Goal: Communication & Community: Answer question/provide support

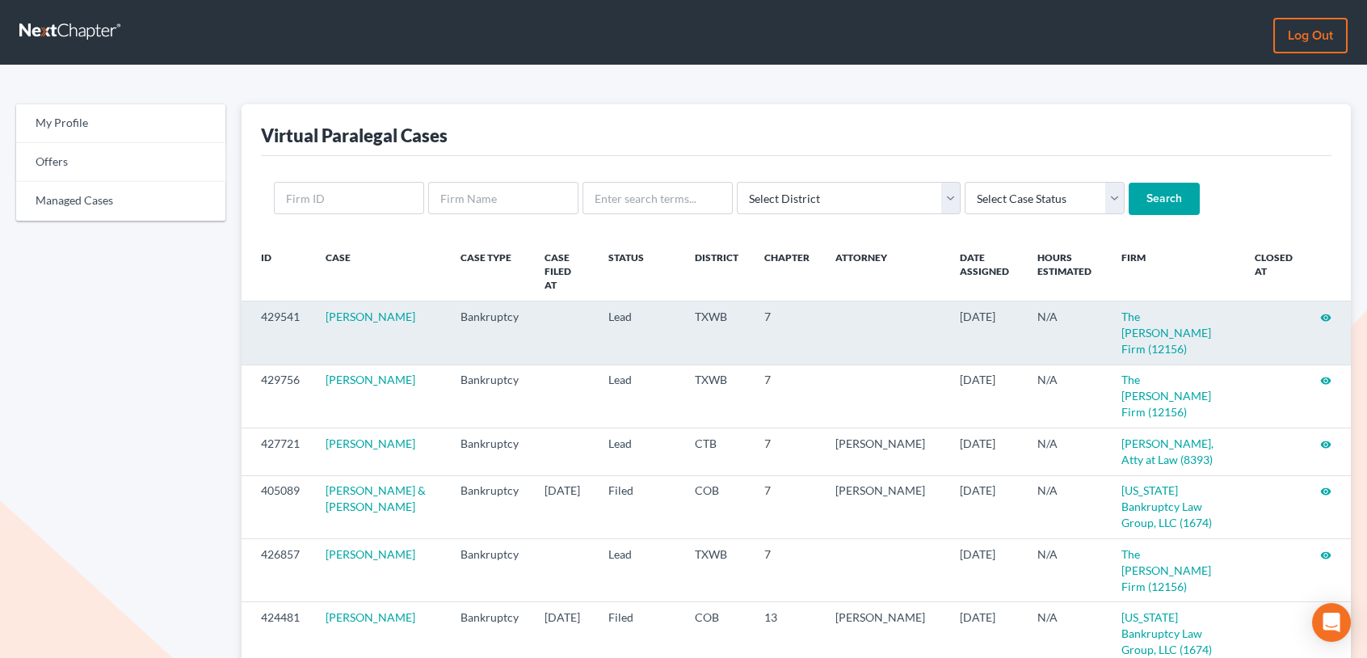
click at [1321, 312] on icon "visibility" at bounding box center [1325, 317] width 11 height 11
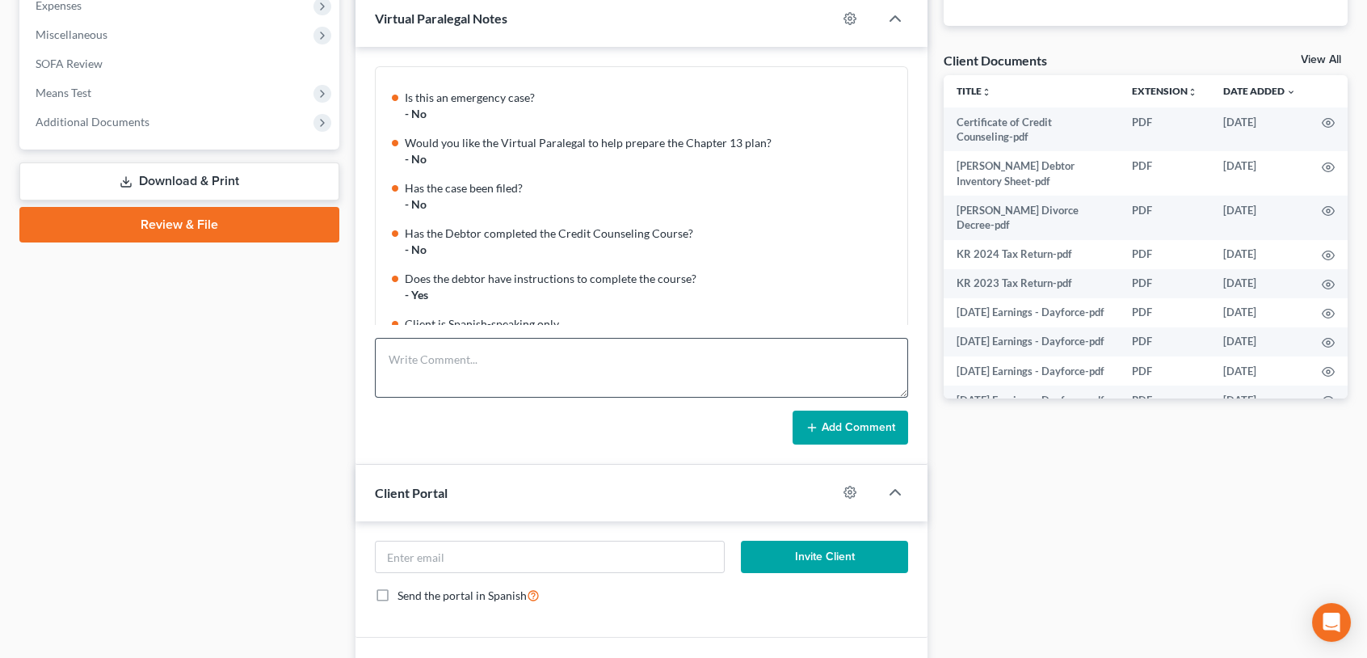
scroll to position [160, 0]
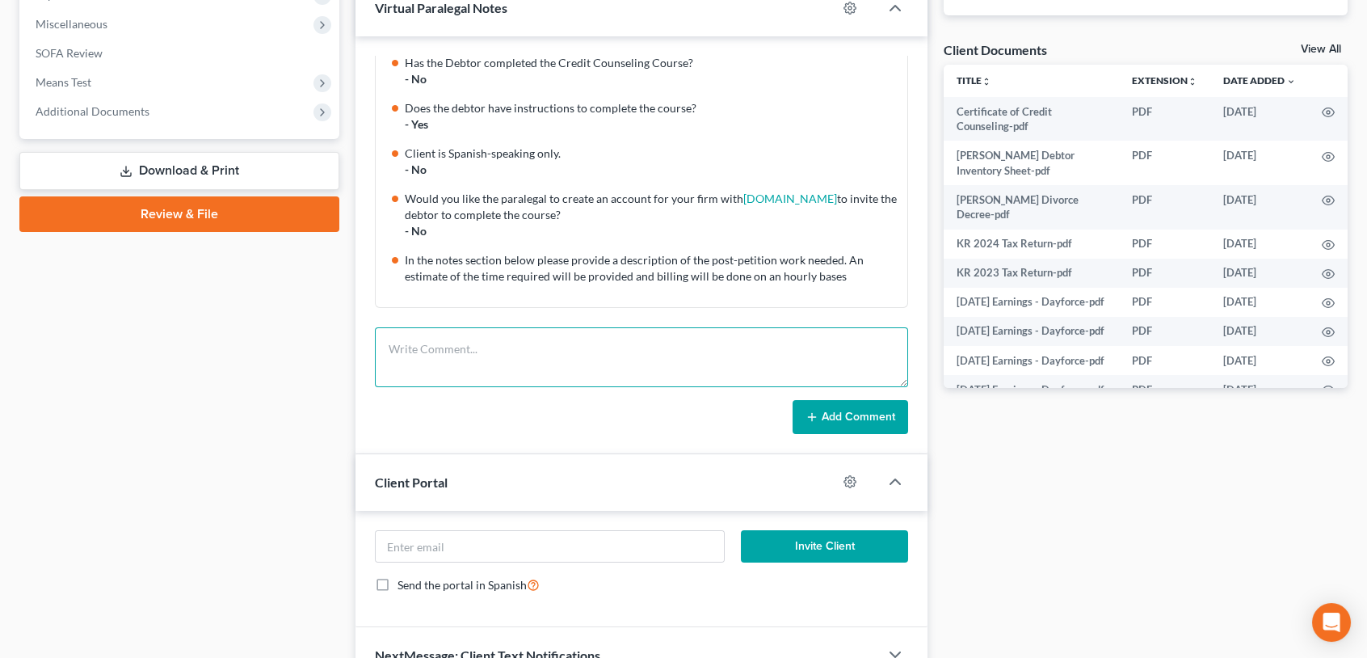
click at [414, 357] on textarea at bounding box center [641, 357] width 533 height 60
paste textarea "Dear Mr. Lott, Please accept my sincere apologies for the delay in reaching out…"
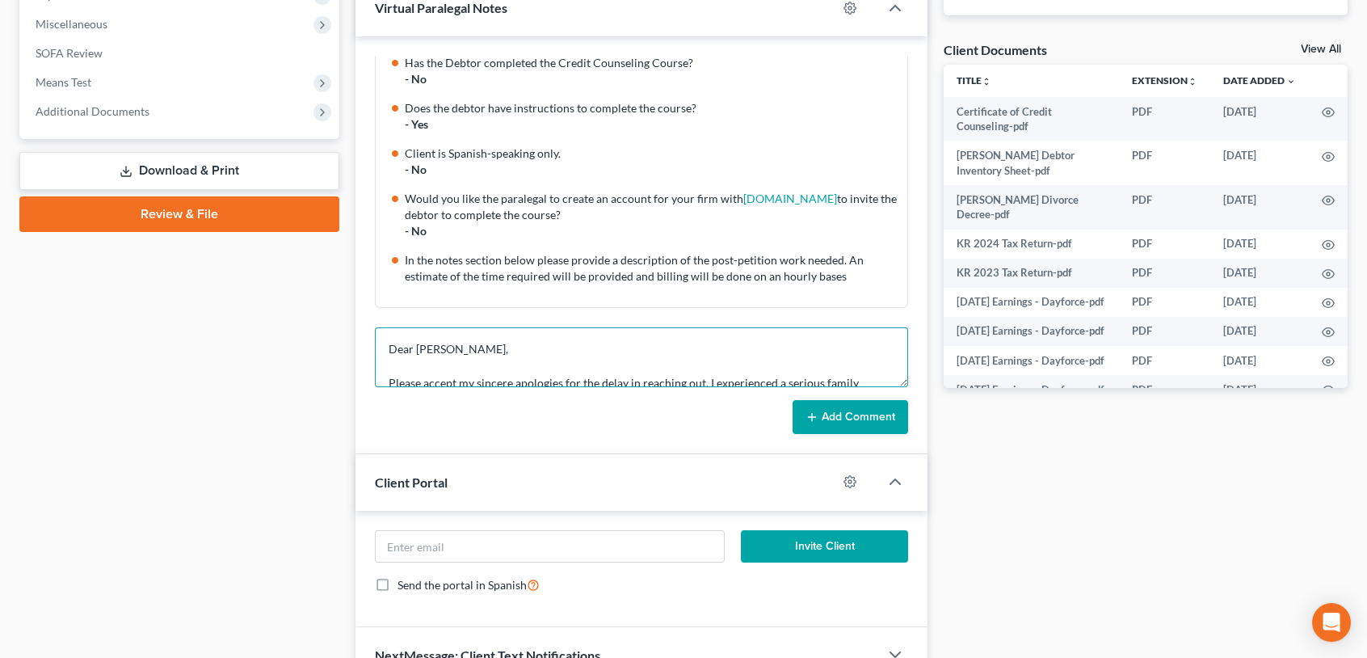
scroll to position [376, 0]
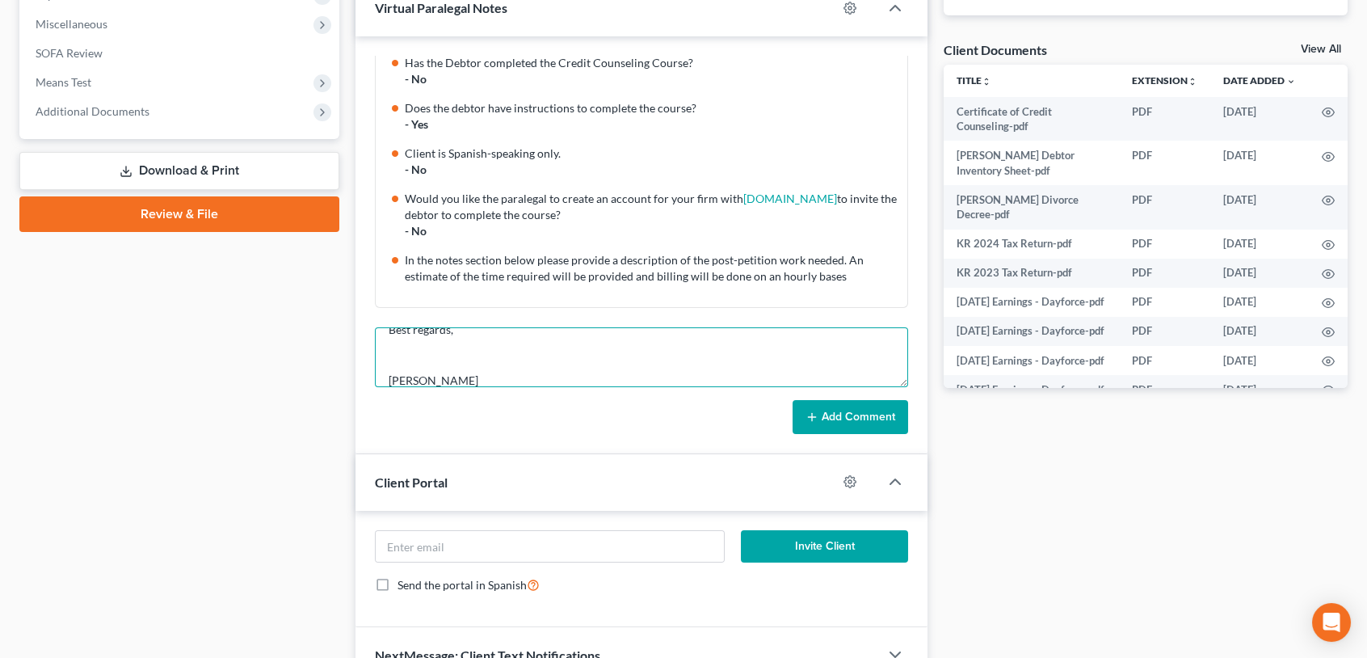
click at [390, 359] on textarea "Dear Mr. Lott, Please accept my sincere apologies for the delay in reaching out…" at bounding box center [641, 357] width 533 height 60
type textarea "Dear Mr. Lott, Please accept my sincere apologies for the delay in reaching out…"
click at [852, 417] on button "Add Comment" at bounding box center [851, 417] width 116 height 34
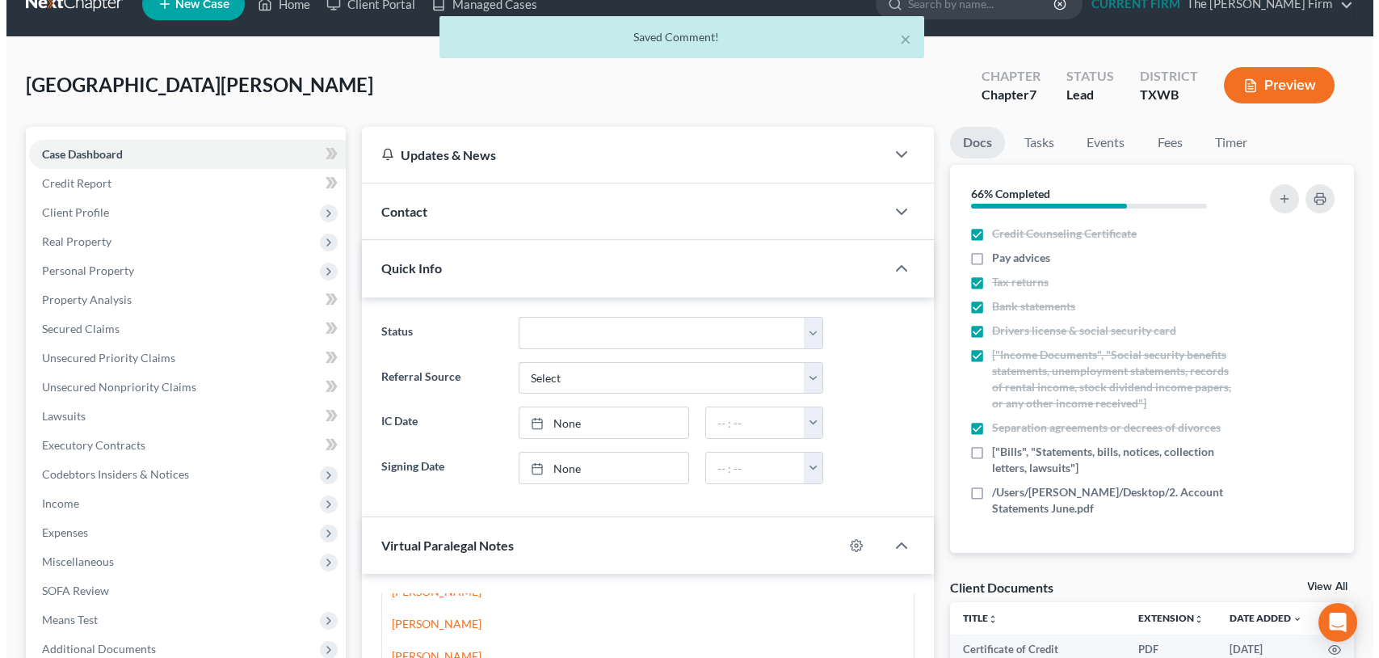
scroll to position [0, 0]
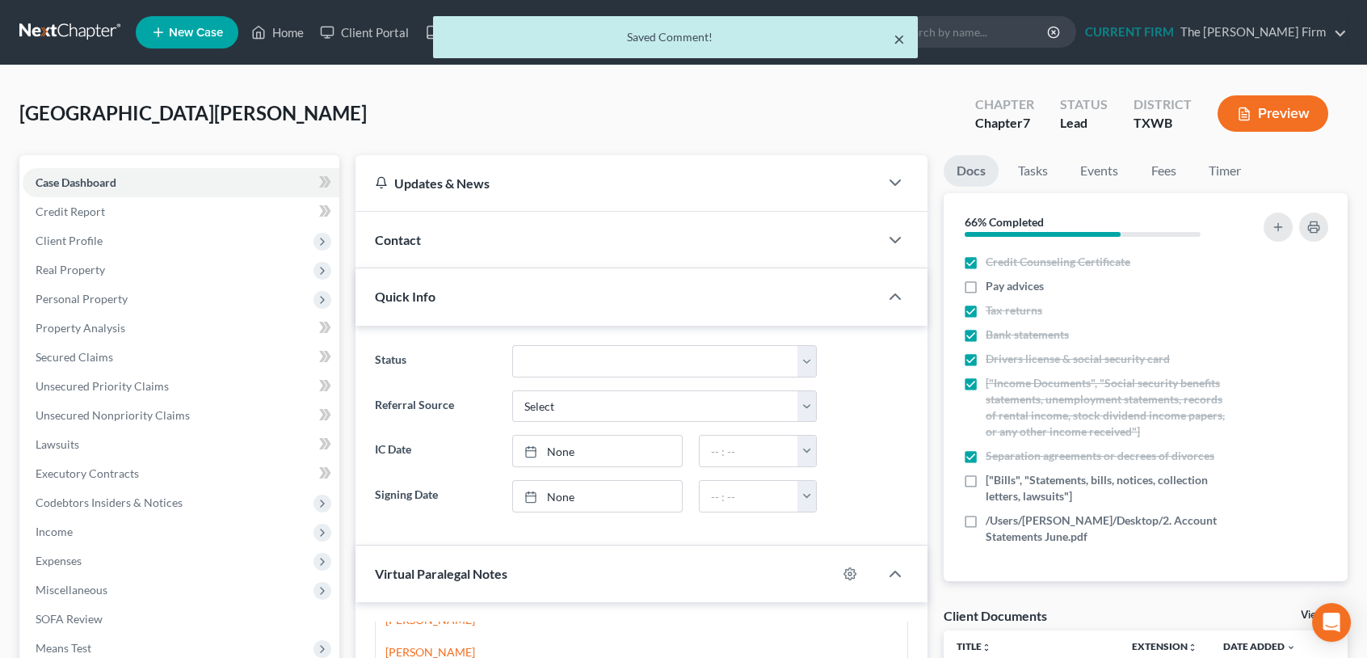
click at [896, 36] on button "×" at bounding box center [899, 38] width 11 height 19
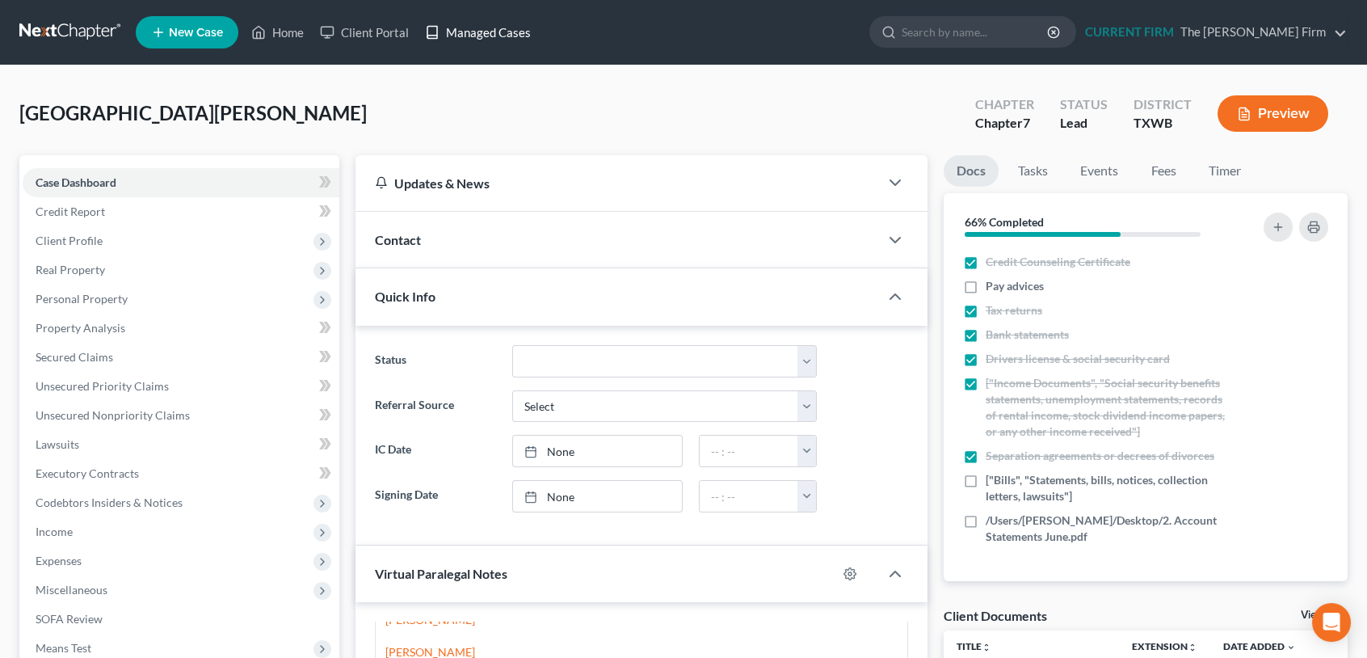
click at [499, 33] on link "Managed Cases" at bounding box center [478, 32] width 122 height 29
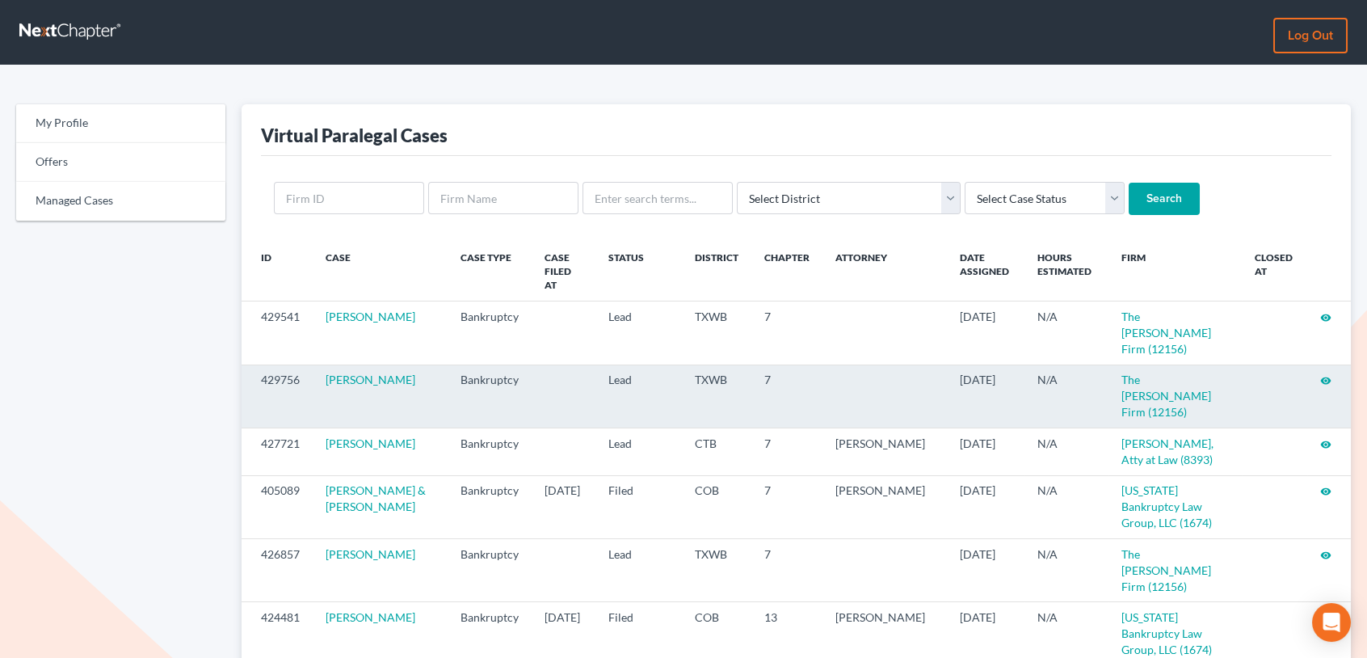
click at [1325, 375] on icon "visibility" at bounding box center [1325, 380] width 11 height 11
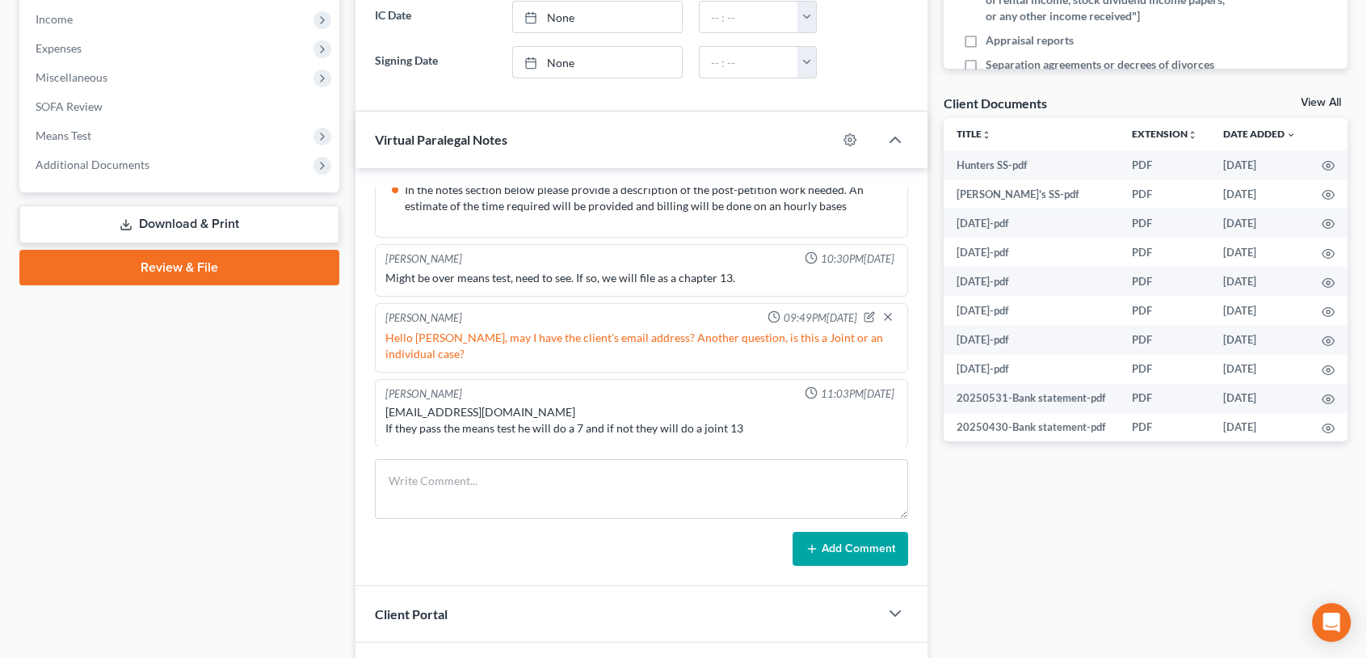
scroll to position [613, 0]
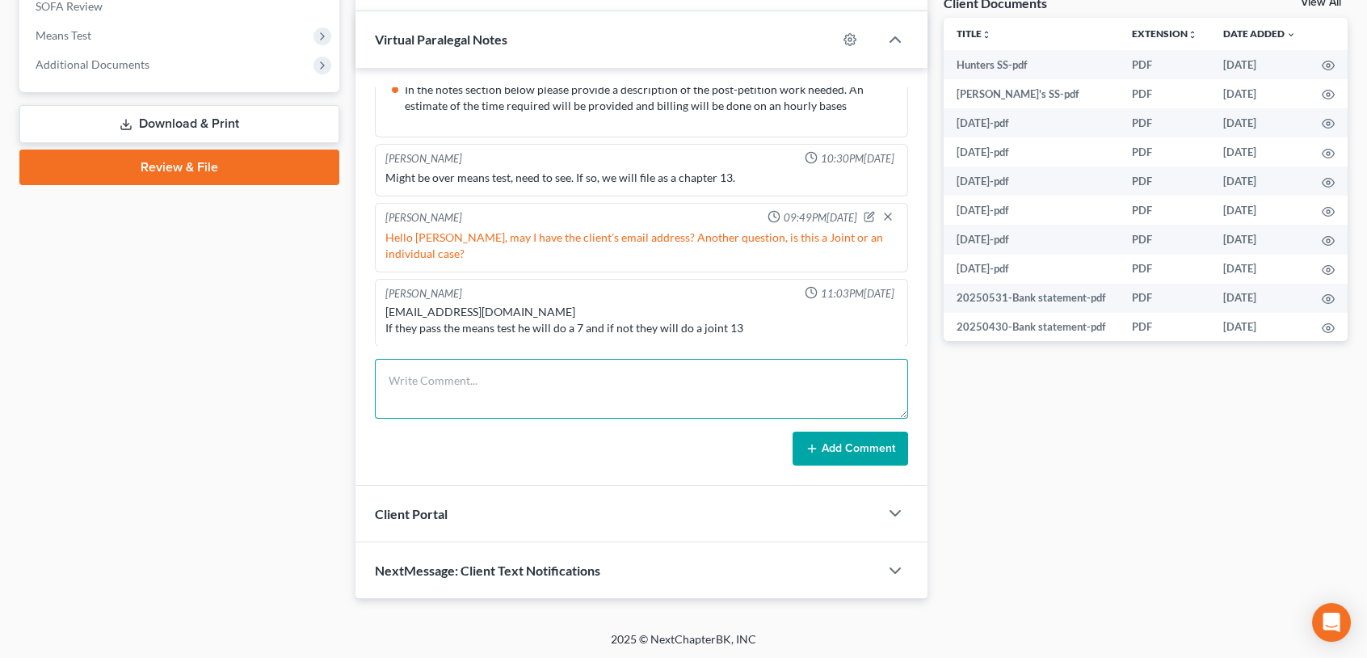
click at [402, 377] on textarea at bounding box center [641, 389] width 533 height 60
paste textarea "Dear Mr. Lott, Please accept my sincere apologies for the delay in reaching out…"
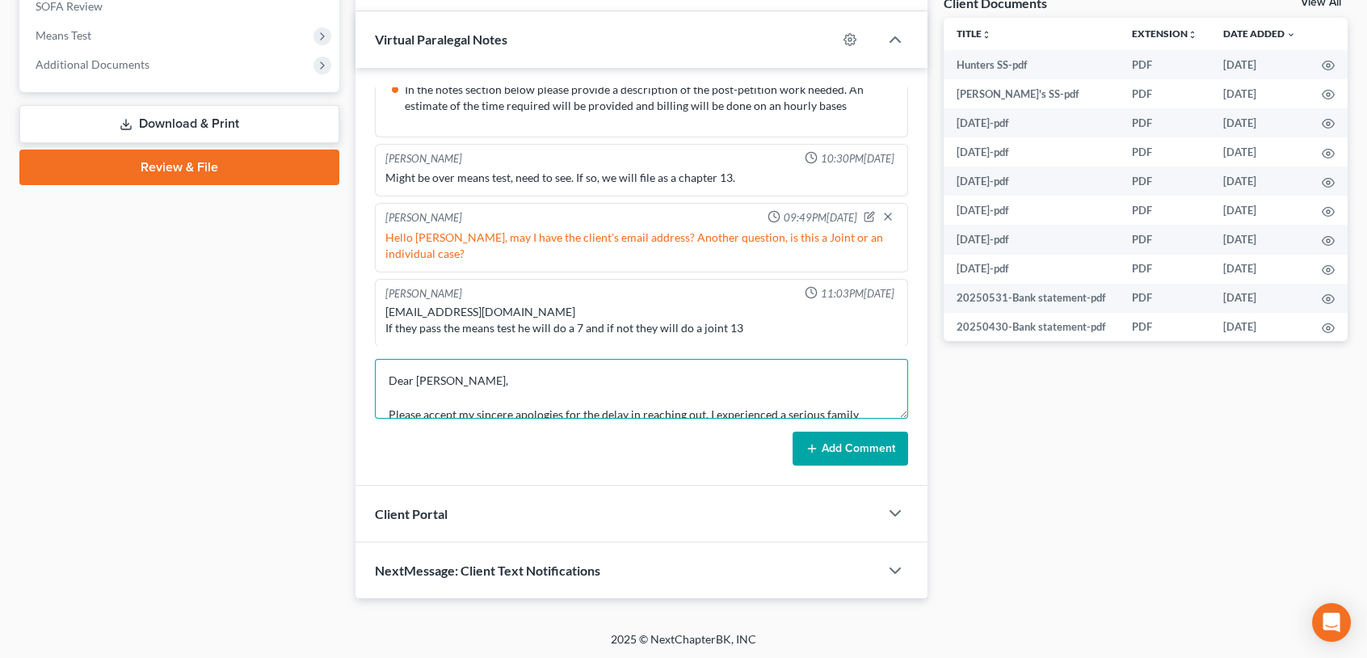
scroll to position [377, 0]
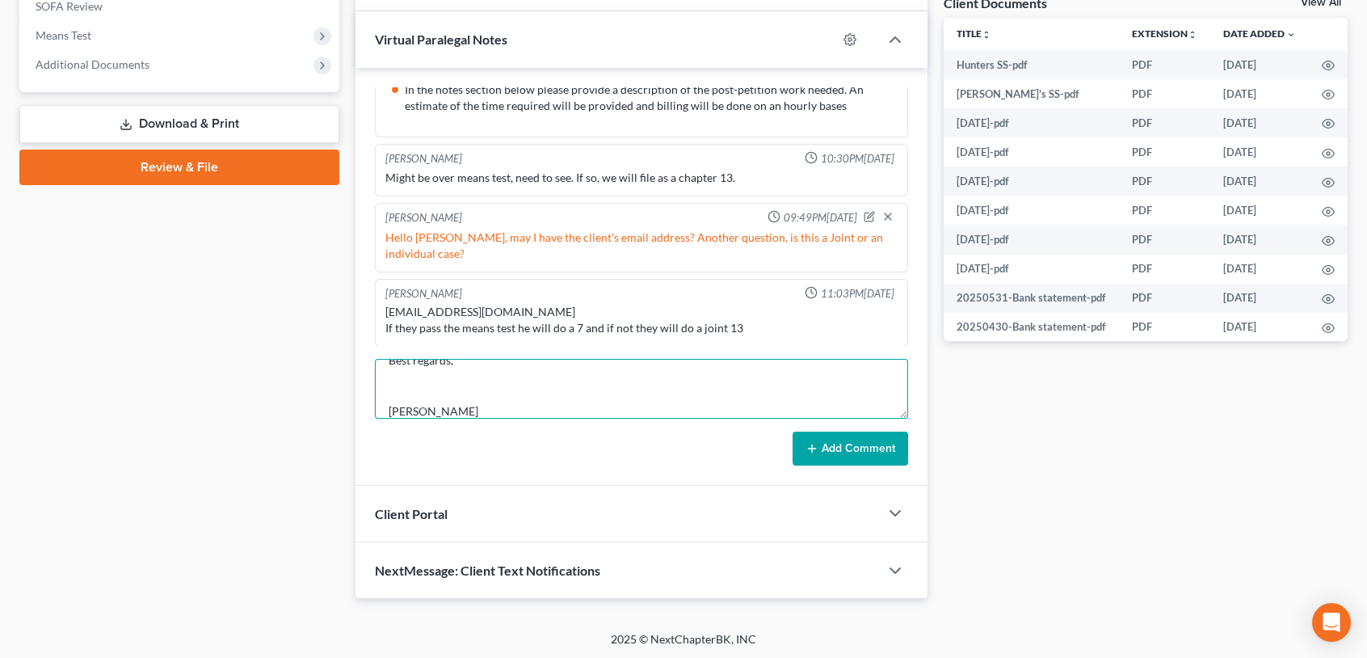
click at [402, 393] on textarea "Dear Mr. Lott, Please accept my sincere apologies for the delay in reaching out…" at bounding box center [641, 389] width 533 height 60
type textarea "Dear Mr. Lott, Please accept my sincere apologies for the delay in reaching out…"
click at [816, 435] on button "Add Comment" at bounding box center [851, 449] width 116 height 34
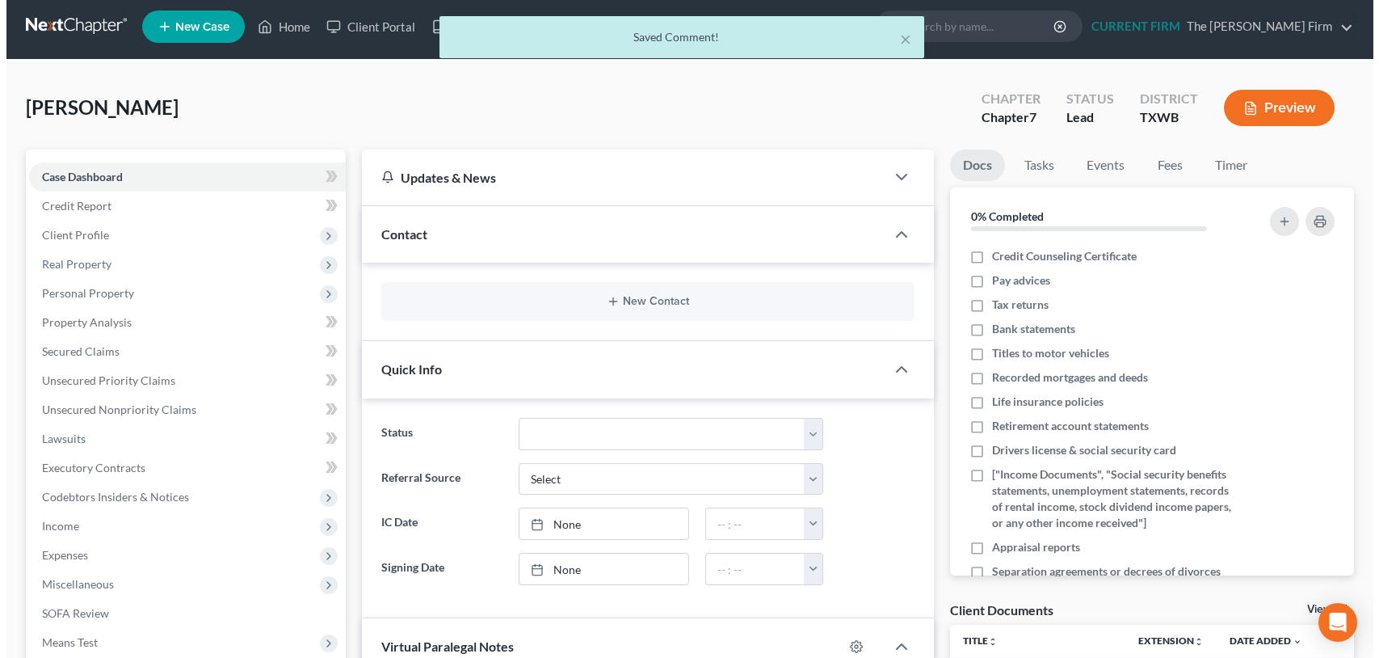
scroll to position [0, 0]
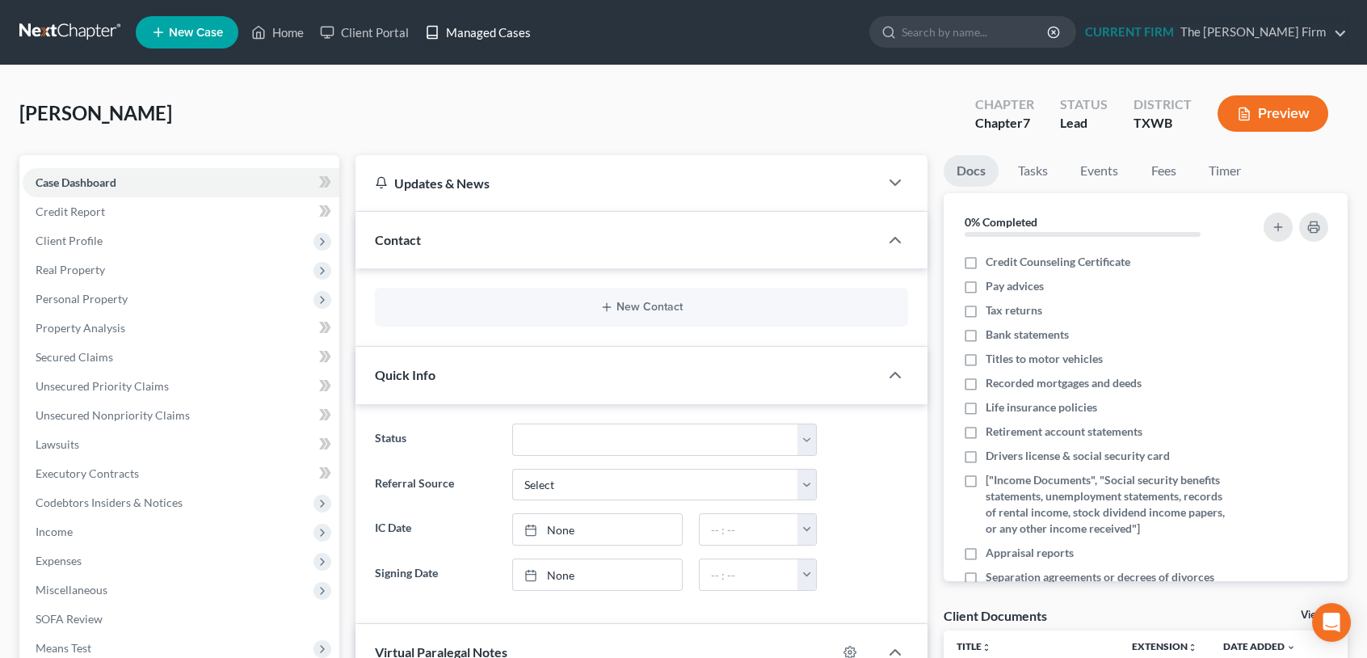
click at [496, 32] on link "Managed Cases" at bounding box center [478, 32] width 122 height 29
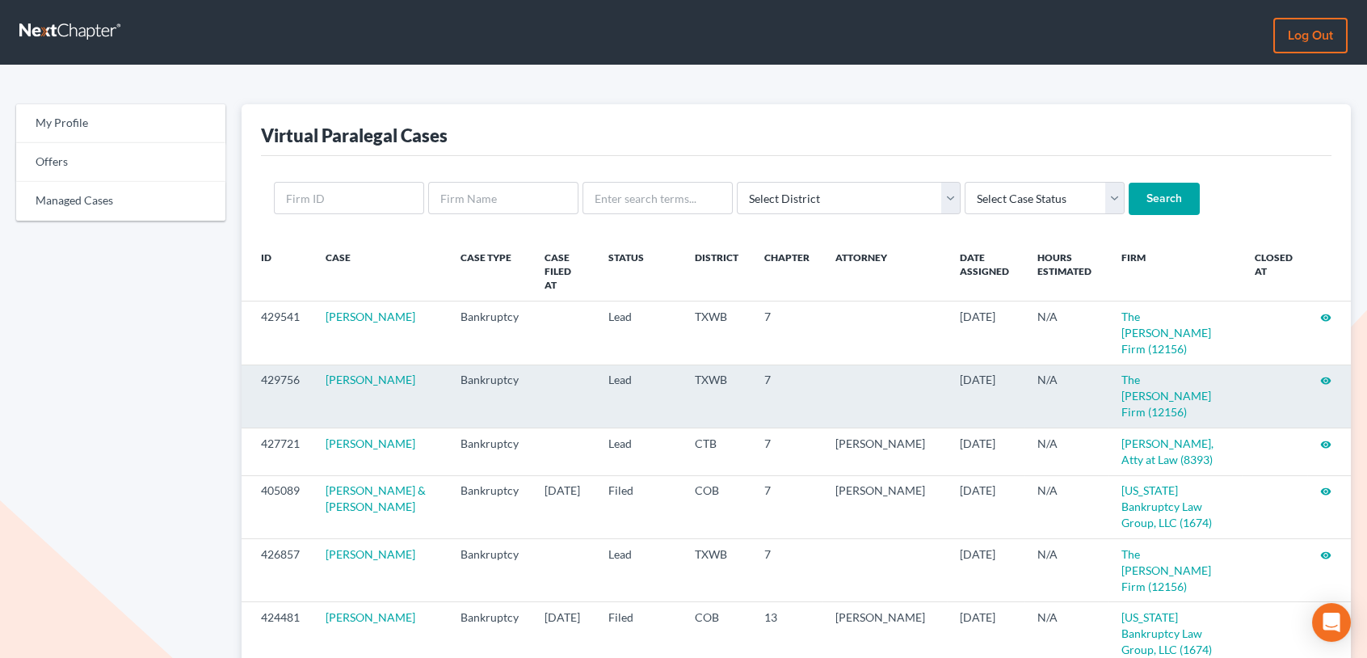
drag, startPoint x: 1329, startPoint y: 352, endPoint x: 1291, endPoint y: 345, distance: 39.3
click at [1329, 375] on icon "visibility" at bounding box center [1325, 380] width 11 height 11
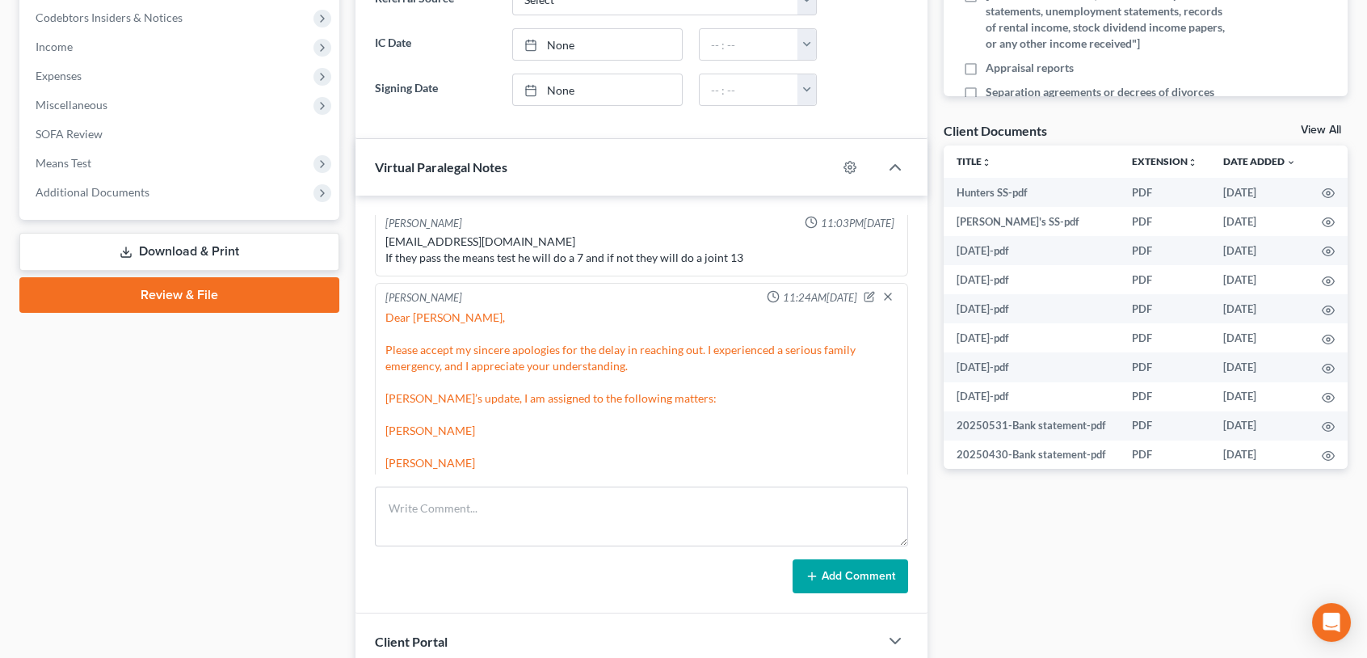
scroll to position [534, 0]
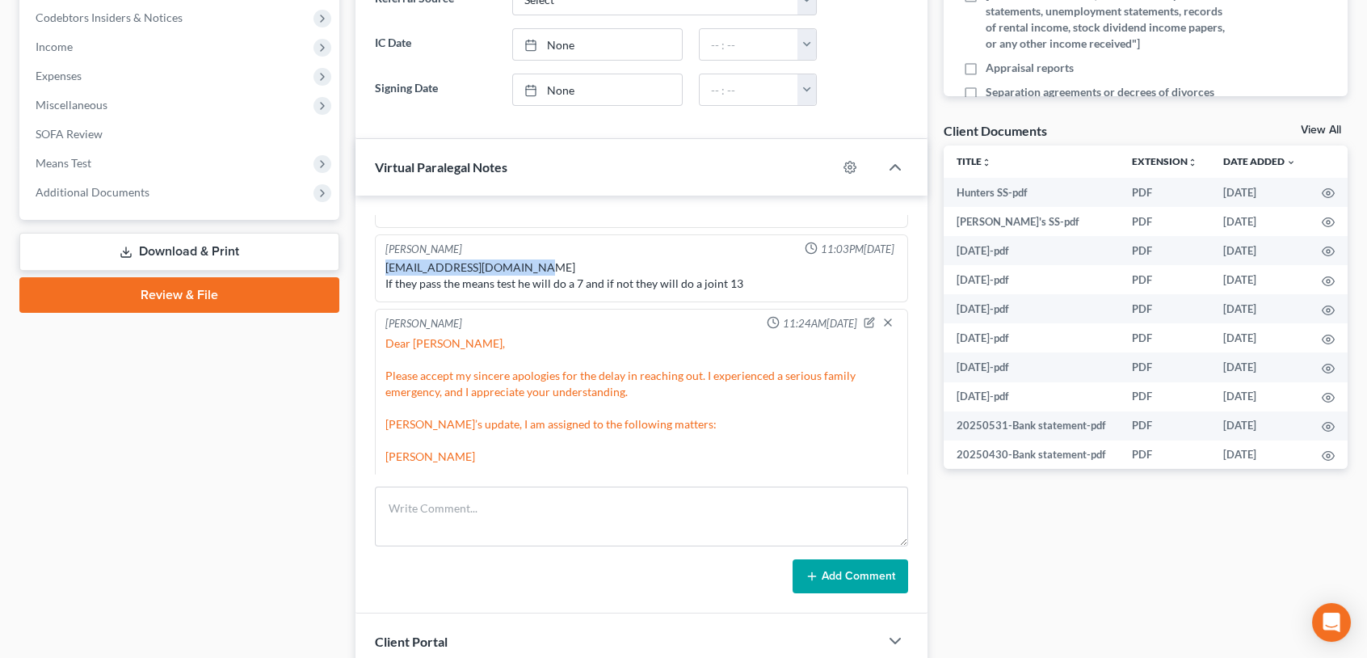
drag, startPoint x: 526, startPoint y: 263, endPoint x: 379, endPoint y: 259, distance: 147.1
click at [379, 259] on div "Ryan Lott 11:03PM, 08/21/2025 huntergilliam03@gmail.com If they pass the means …" at bounding box center [641, 268] width 533 height 69
drag, startPoint x: 379, startPoint y: 259, endPoint x: 405, endPoint y: 259, distance: 25.9
copy div "huntergilliam03@gmail.com"
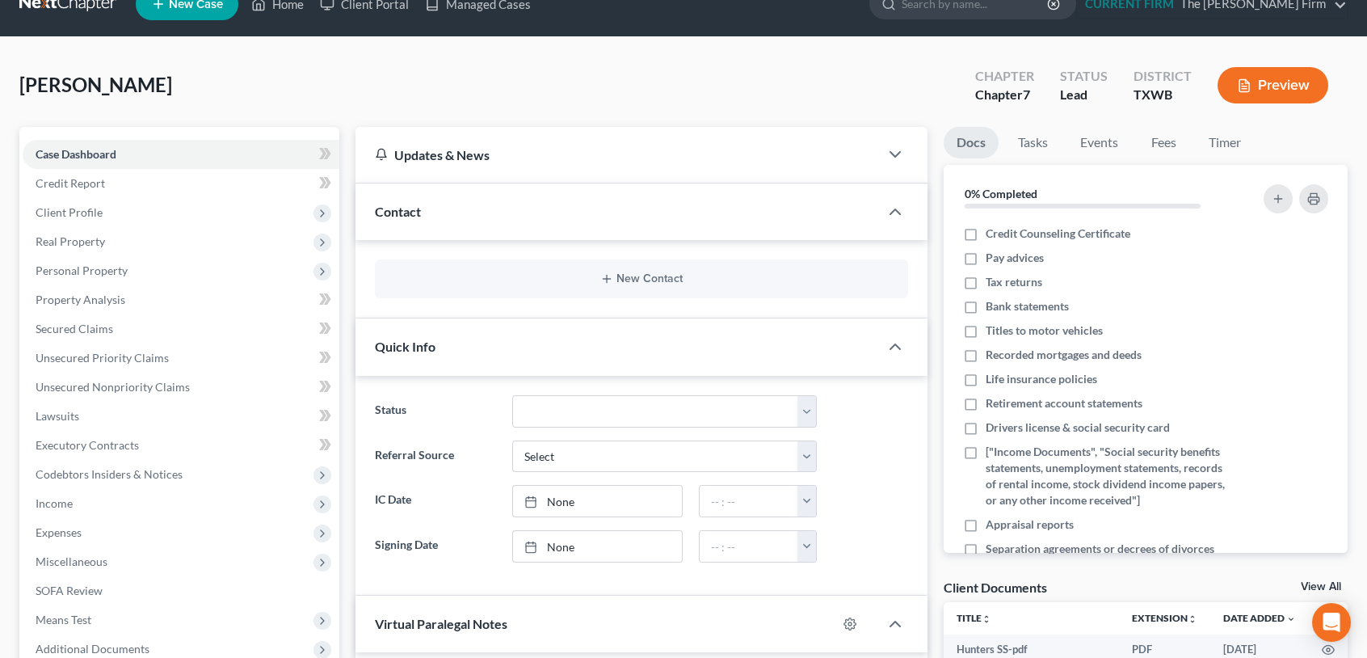
scroll to position [0, 0]
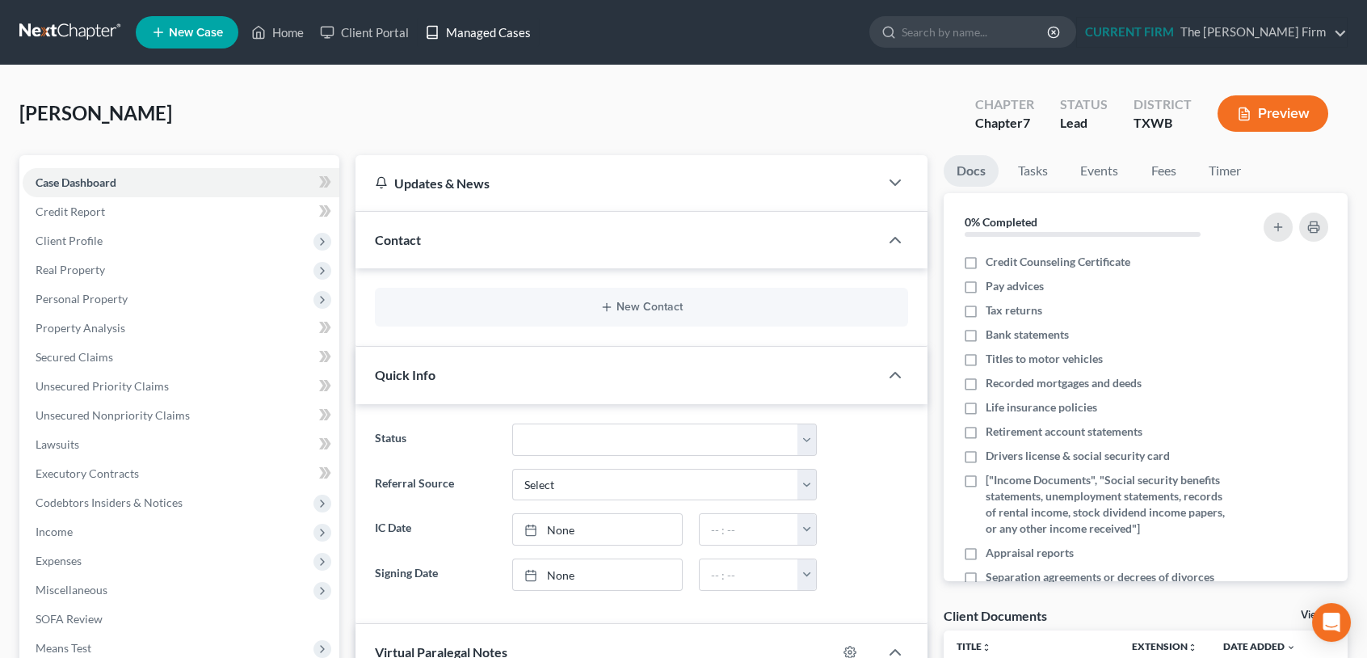
click at [474, 31] on link "Managed Cases" at bounding box center [478, 32] width 122 height 29
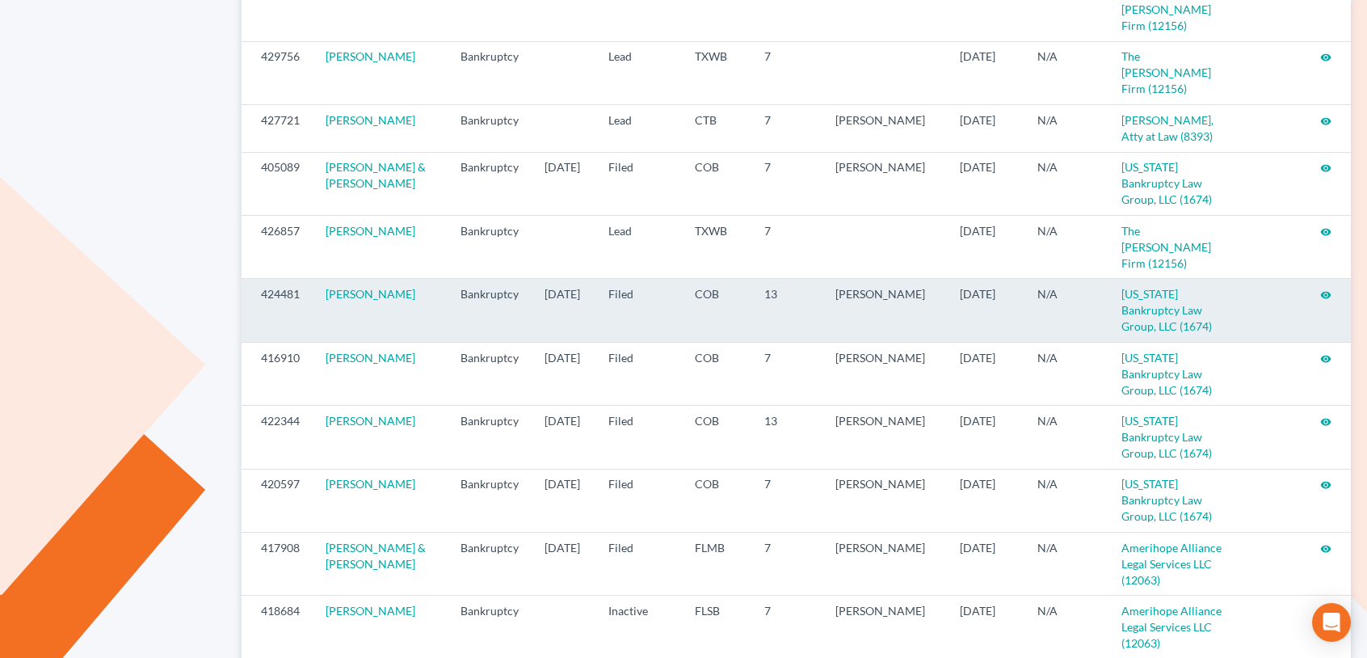
scroll to position [242, 0]
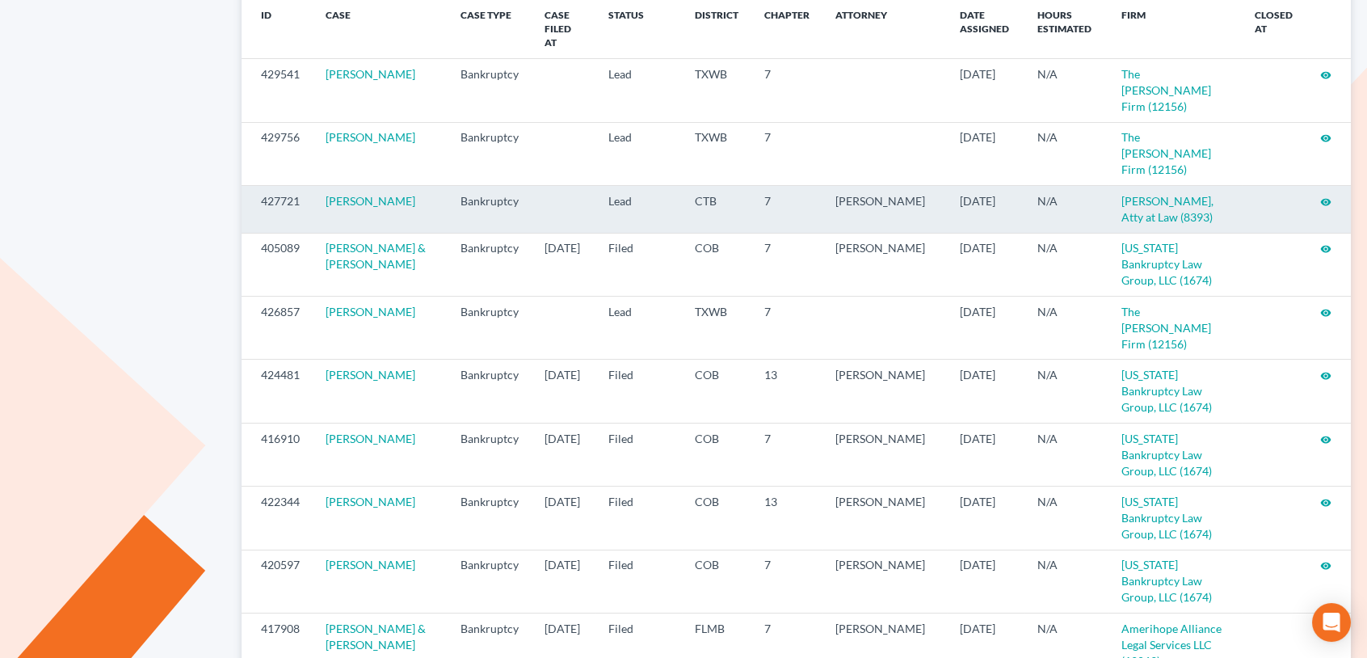
click at [1325, 196] on icon "visibility" at bounding box center [1325, 201] width 11 height 11
